Goal: Transaction & Acquisition: Purchase product/service

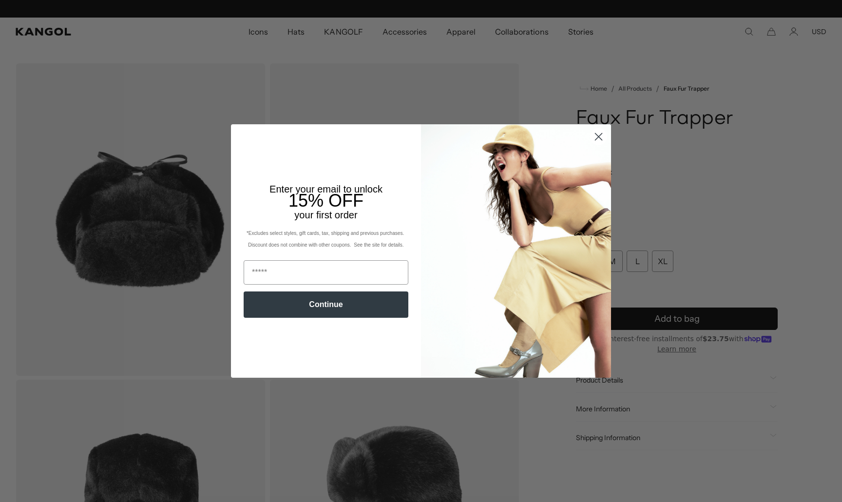
scroll to position [0, 201]
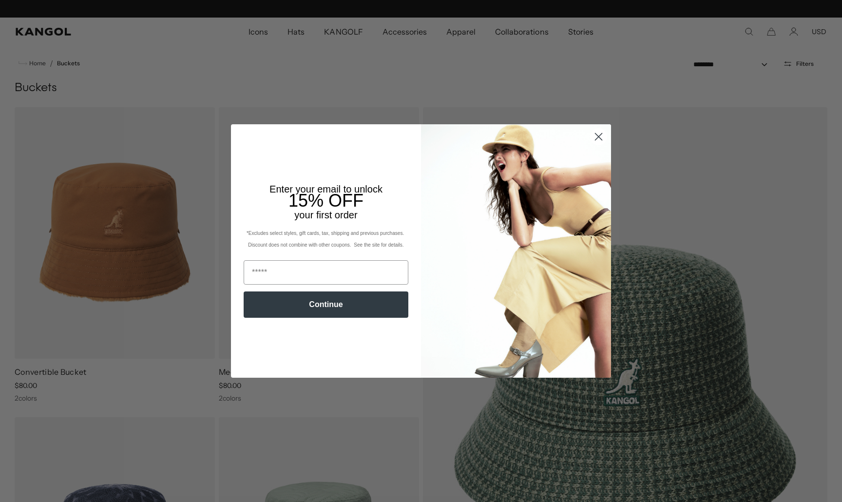
scroll to position [0, 201]
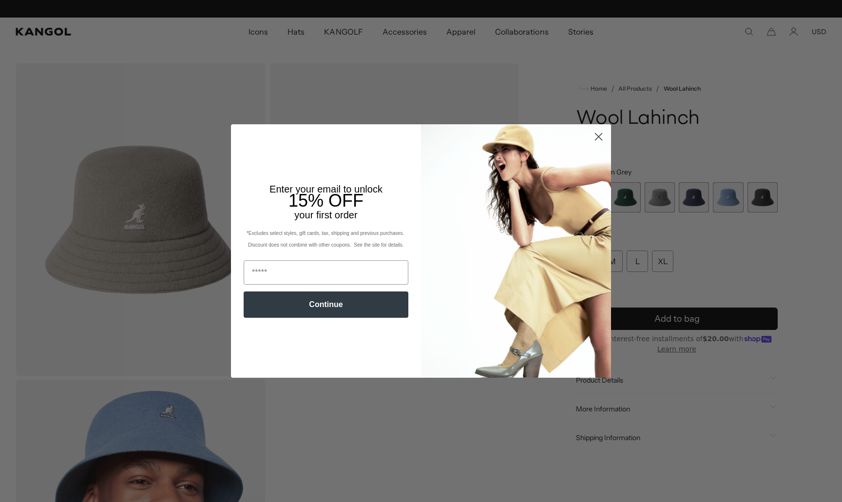
scroll to position [0, 201]
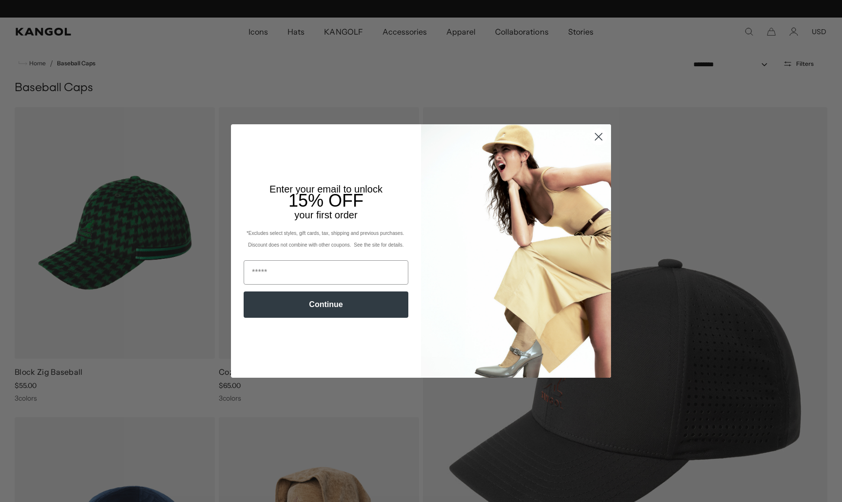
scroll to position [0, 201]
